Goal: Find specific page/section: Find specific page/section

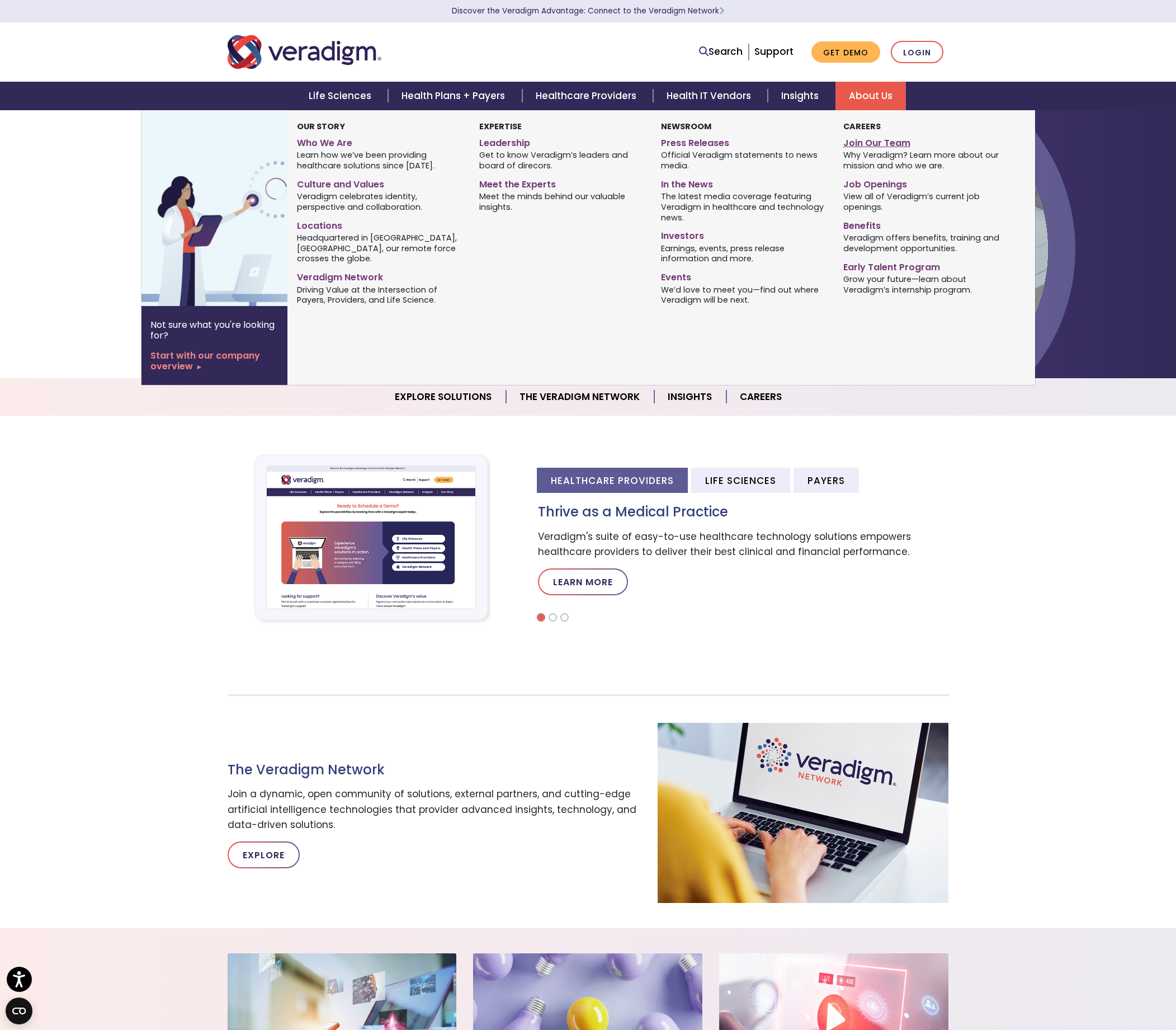
click at [864, 141] on link "Join Our Team" at bounding box center [925, 141] width 165 height 16
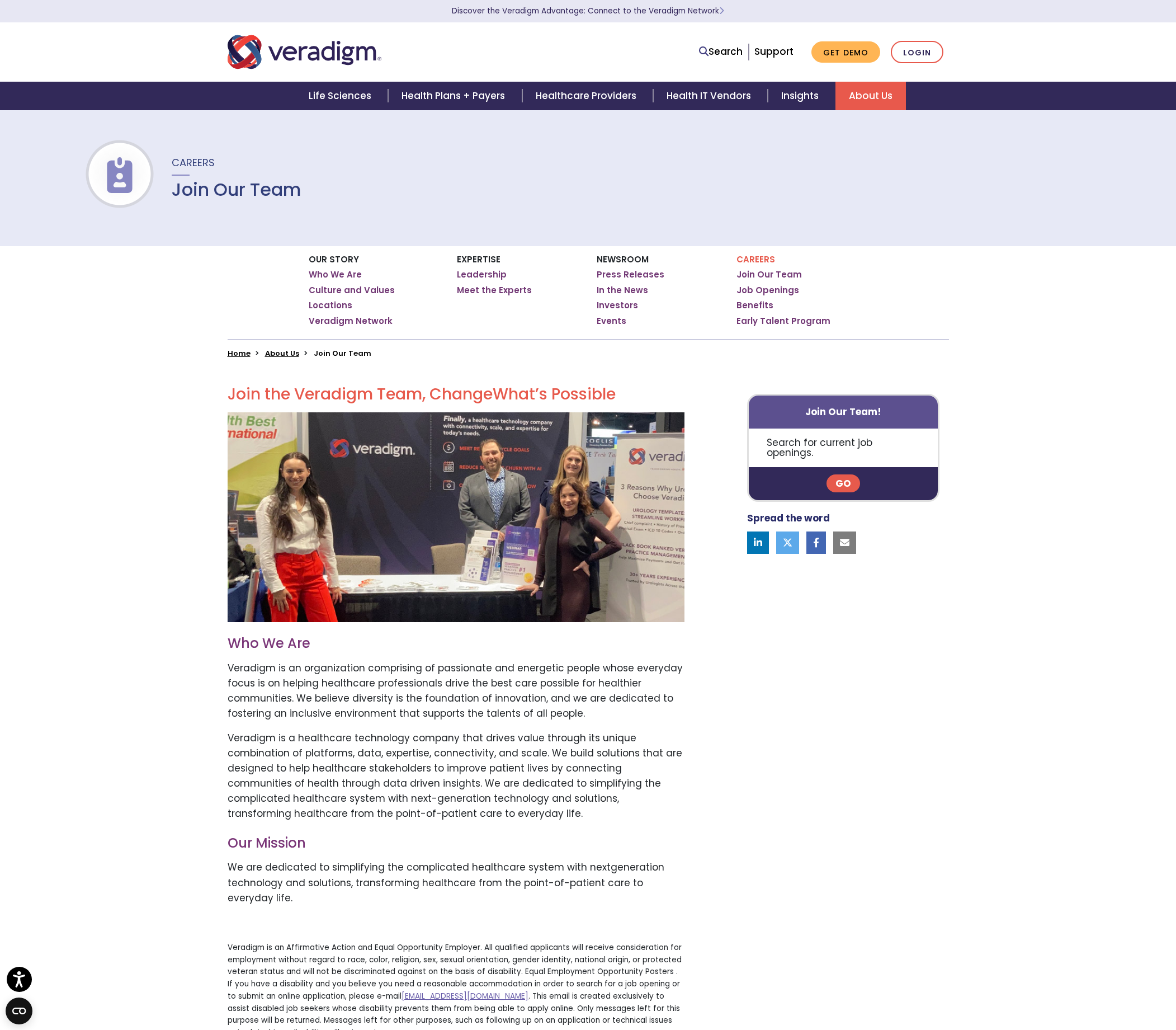
click at [839, 474] on link "Go" at bounding box center [843, 483] width 34 height 18
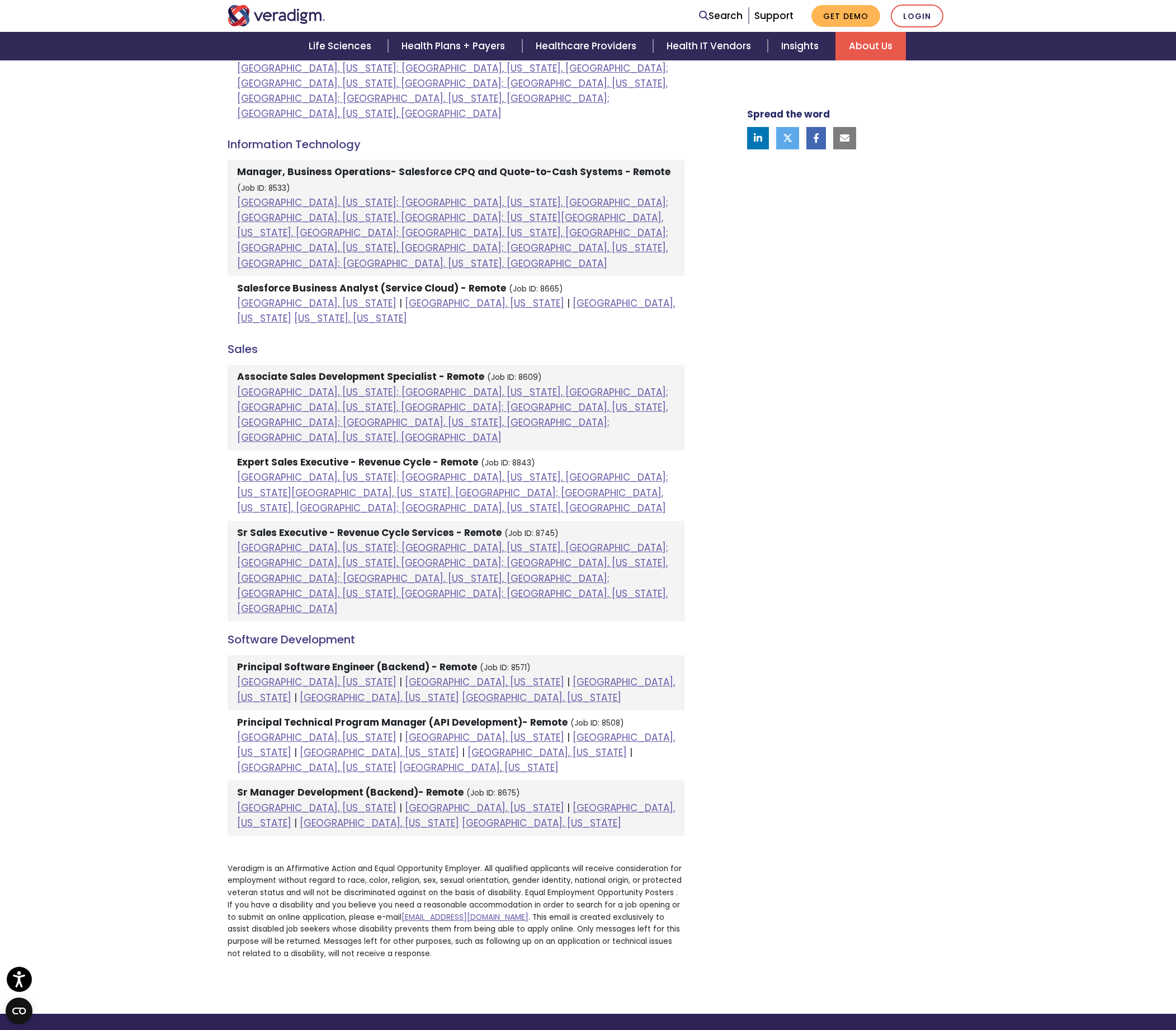
scroll to position [806, 0]
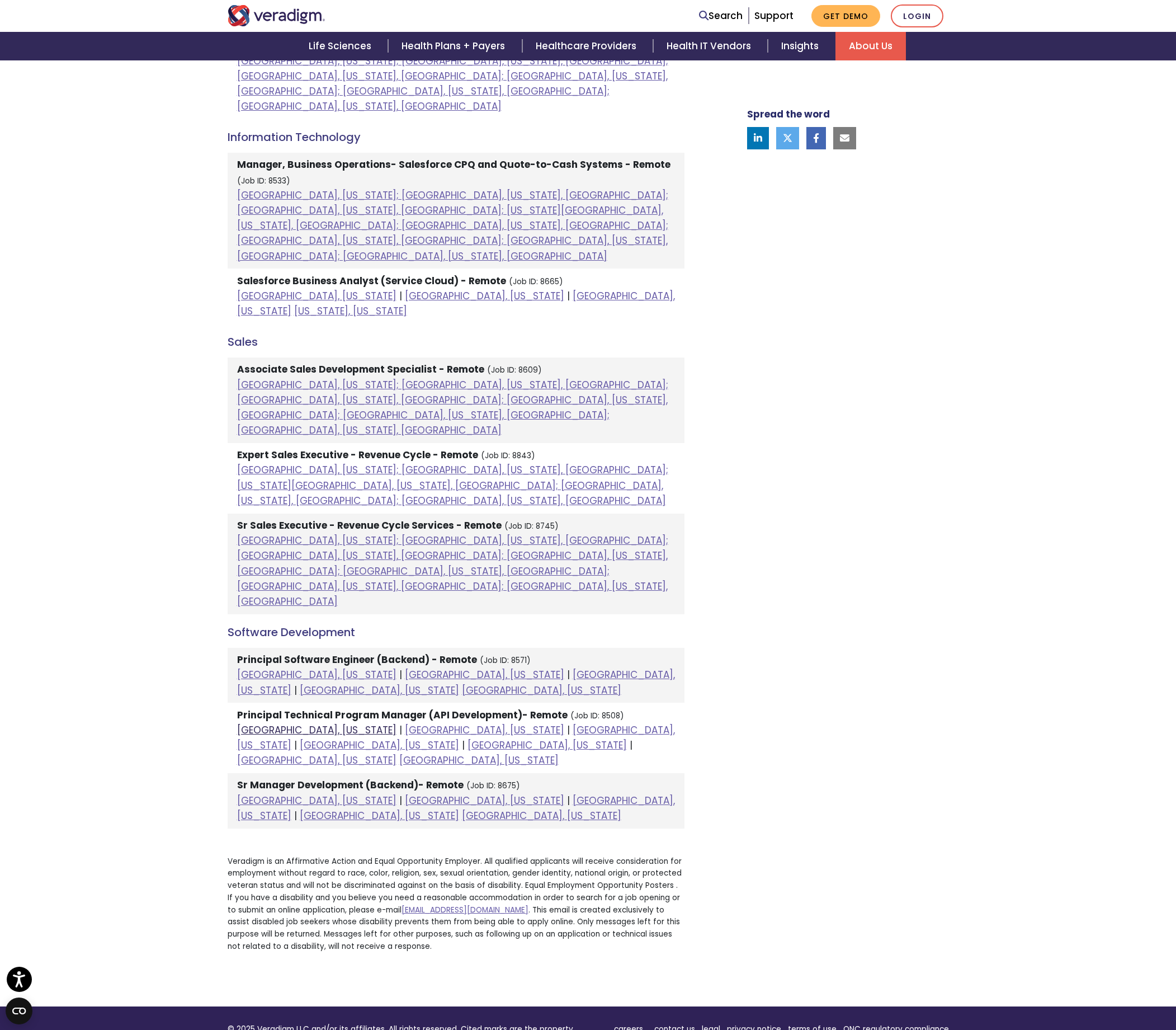
click at [284, 723] on link "Chicago, Illinois" at bounding box center [317, 730] width 160 height 14
click at [295, 794] on link "Chicago, Illinois" at bounding box center [317, 800] width 160 height 14
